Goal: Information Seeking & Learning: Learn about a topic

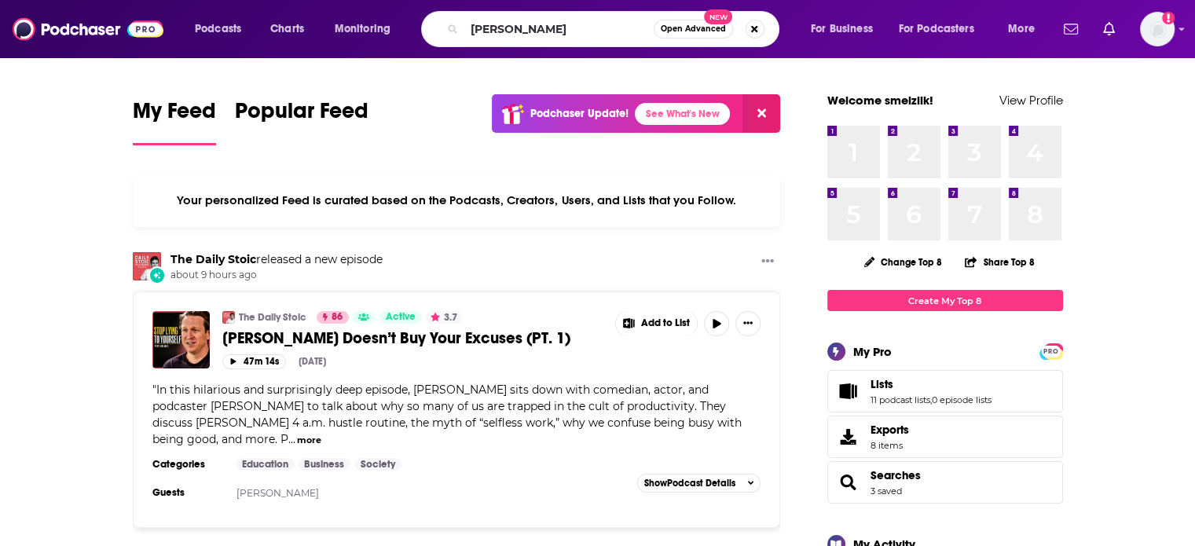
type input "[PERSON_NAME]"
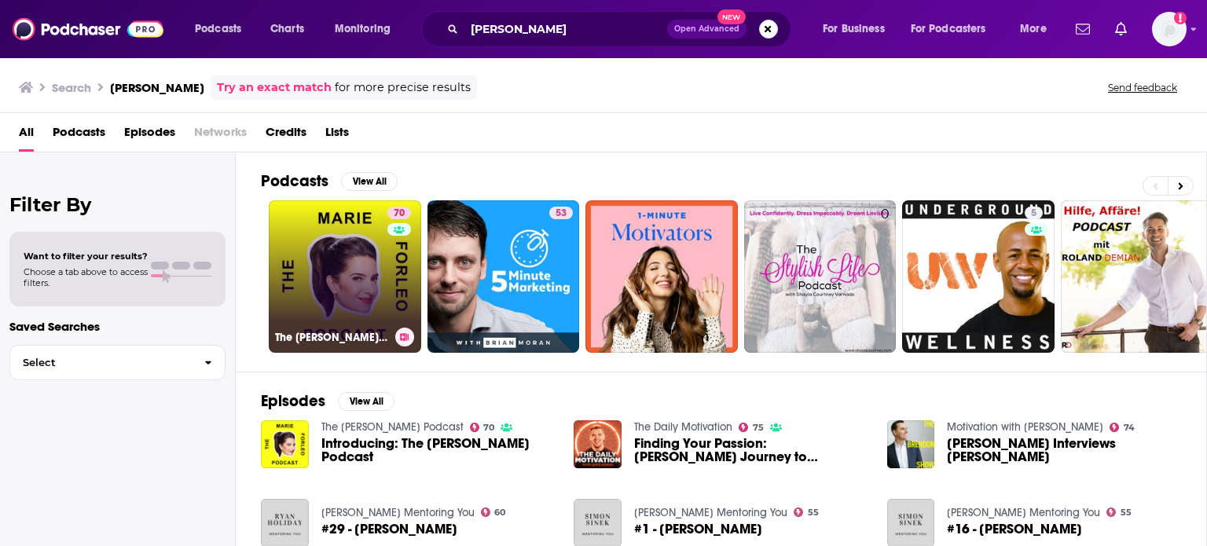
click at [355, 265] on link "70 The [PERSON_NAME] Podcast" at bounding box center [345, 276] width 152 height 152
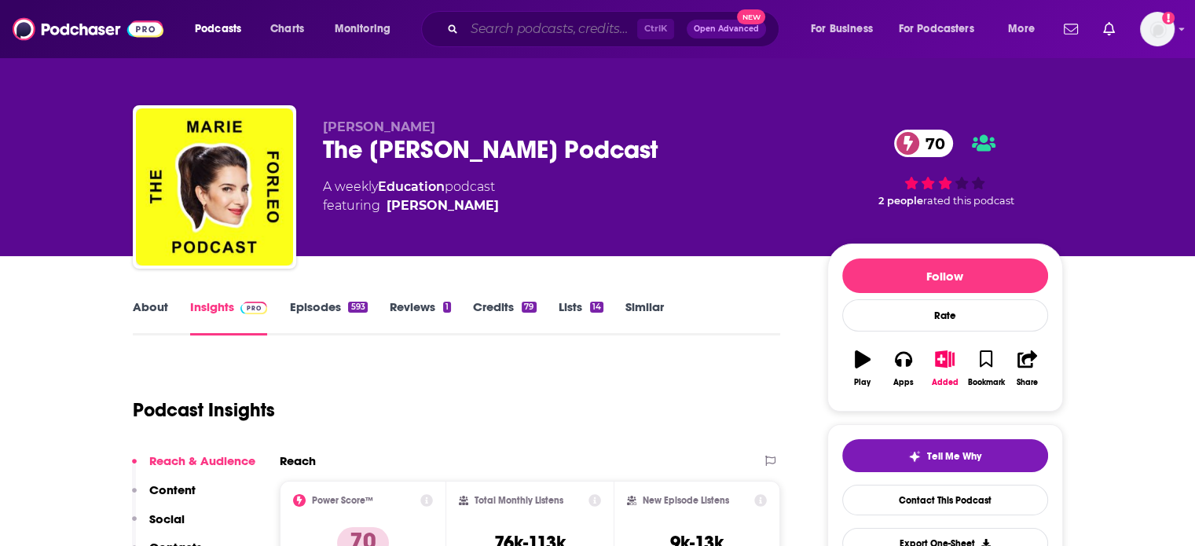
click at [500, 35] on input "Search podcasts, credits, & more..." at bounding box center [550, 28] width 173 height 25
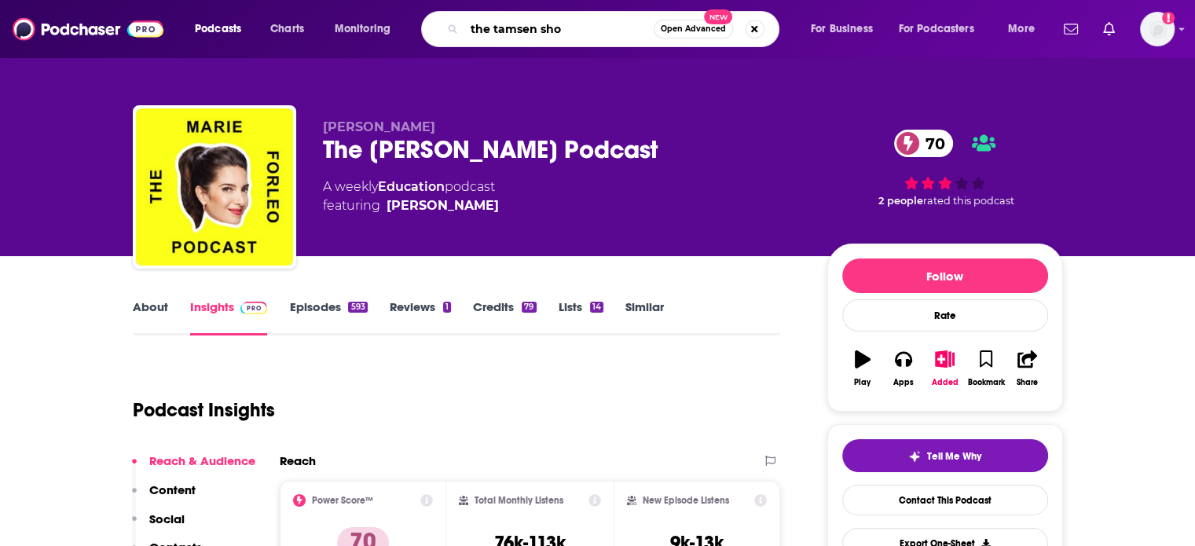
type input "the tamsen show"
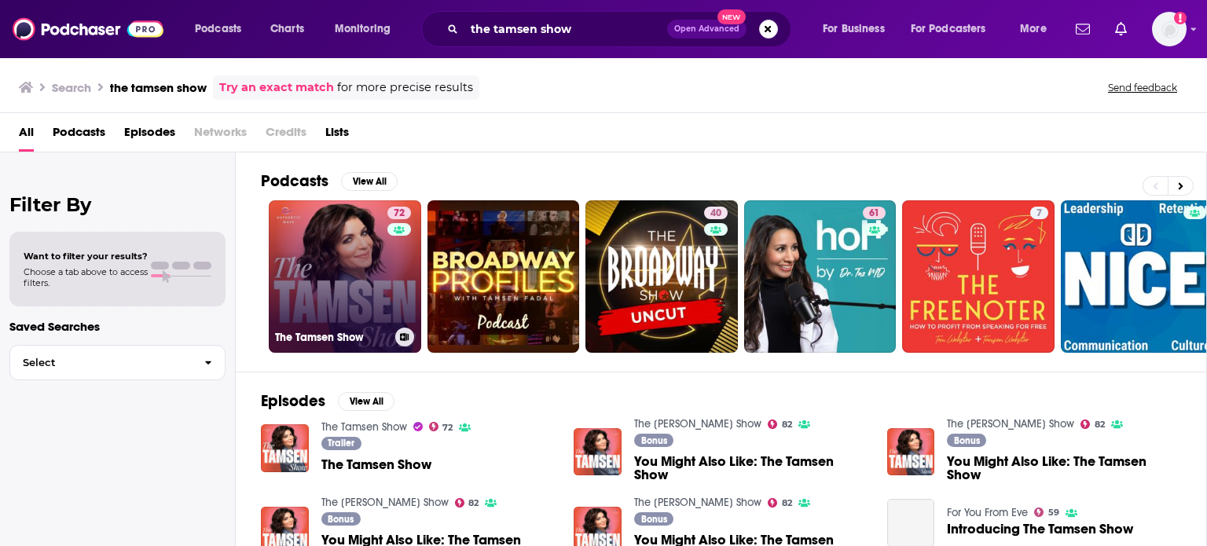
click at [363, 284] on link "72 The Tamsen Show" at bounding box center [345, 276] width 152 height 152
